Goal: Information Seeking & Learning: Learn about a topic

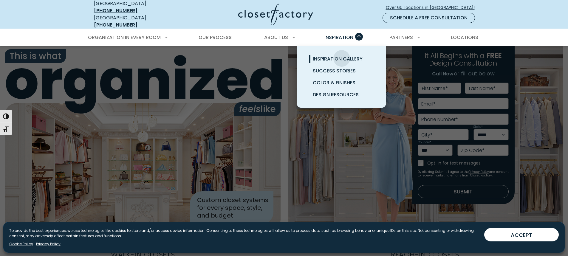
click at [342, 55] on span "Inspiration Gallery" at bounding box center [338, 58] width 50 height 7
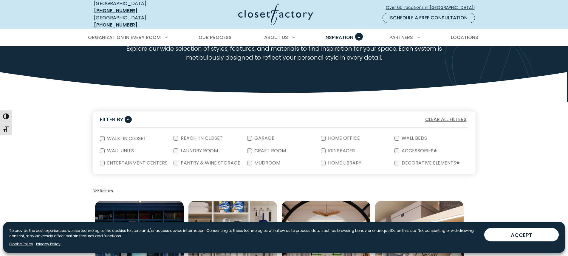
scroll to position [60, 0]
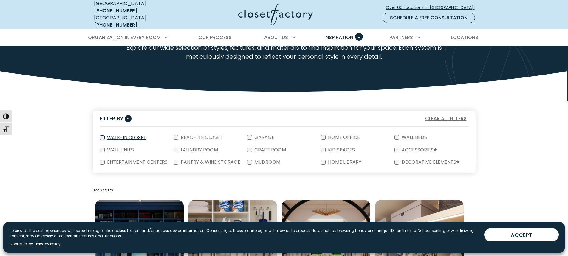
click at [104, 134] on div "Walk-In Closet" at bounding box center [137, 138] width 74 height 13
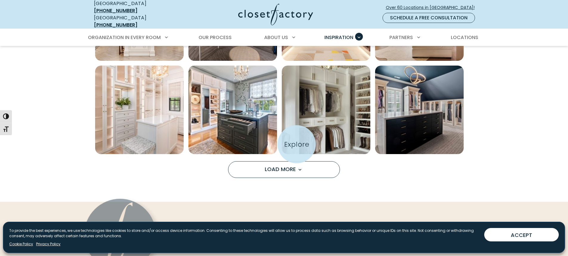
scroll to position [477, 0]
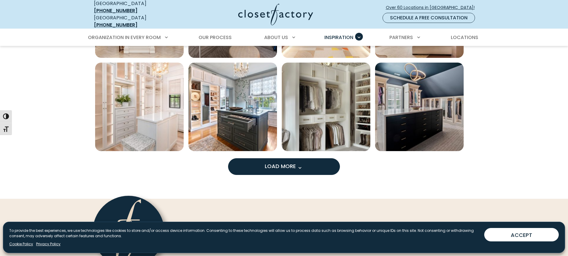
click at [303, 164] on span "Load more inspiration gallery images" at bounding box center [300, 168] width 8 height 8
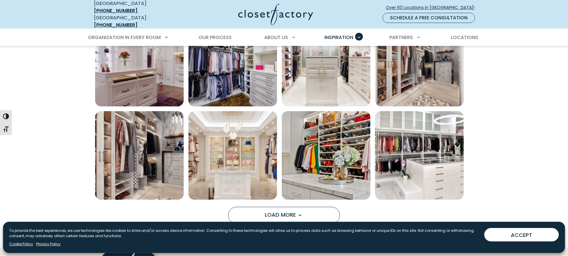
scroll to position [835, 0]
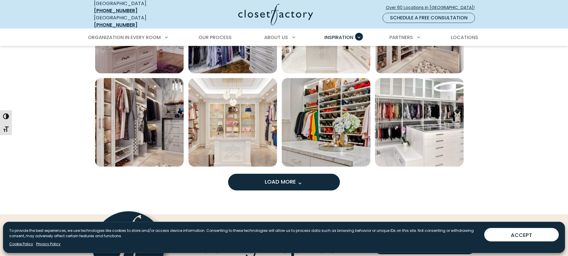
click at [301, 185] on button "Load More" at bounding box center [284, 182] width 112 height 17
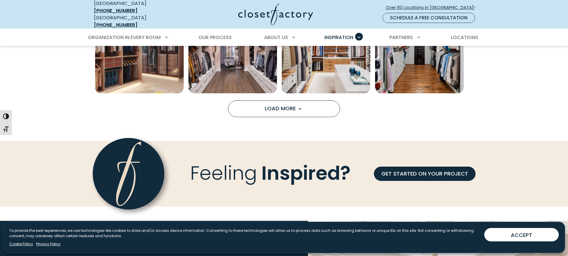
scroll to position [1282, 0]
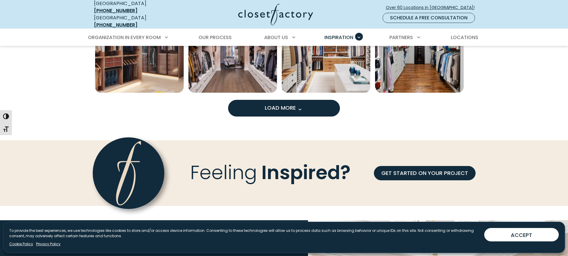
click at [310, 108] on button "Load More" at bounding box center [284, 108] width 112 height 17
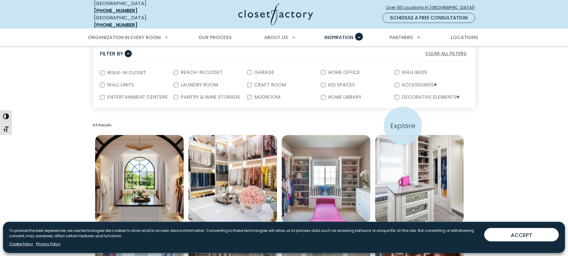
scroll to position [0, 0]
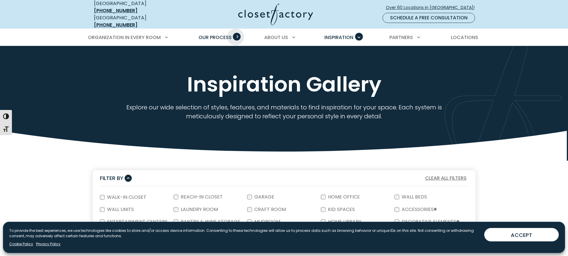
click at [236, 33] on span "Primary Menu" at bounding box center [237, 37] width 8 height 8
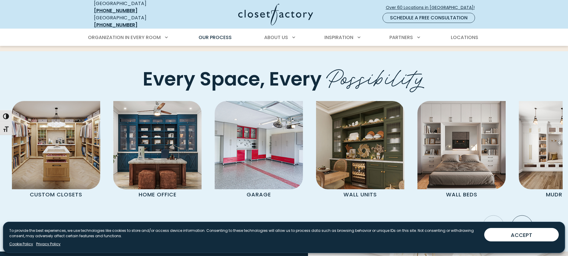
scroll to position [1223, 0]
